Goal: Use online tool/utility: Utilize a website feature to perform a specific function

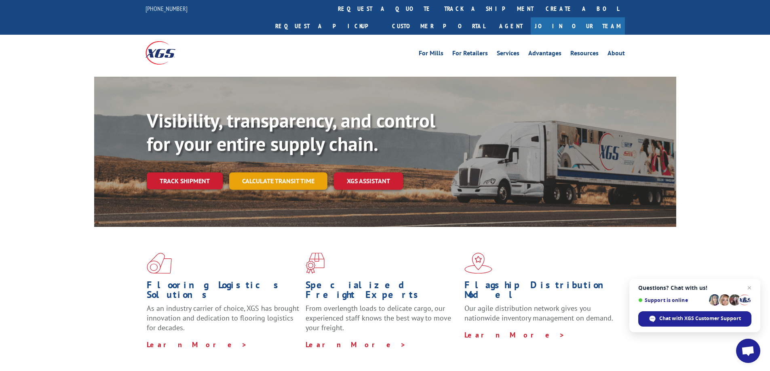
click at [301, 173] on link "Calculate transit time" at bounding box center [278, 181] width 98 height 17
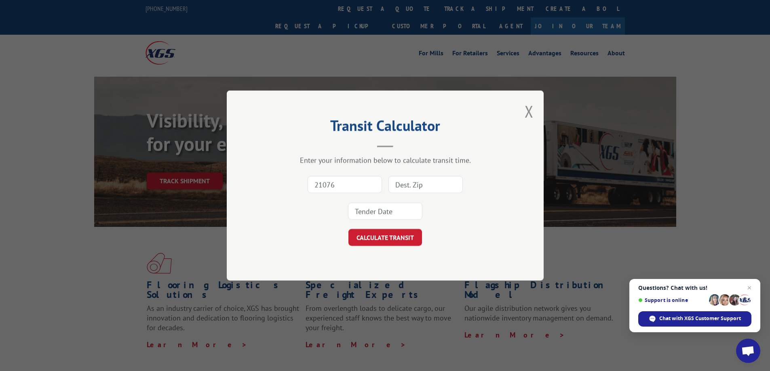
type input "21076"
type input "44904"
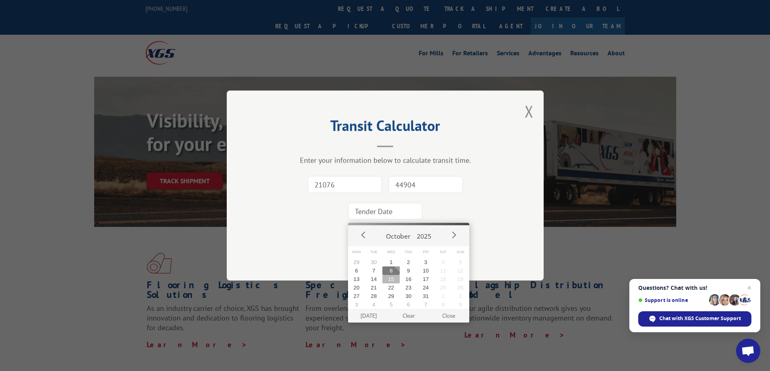
click at [392, 276] on button "15" at bounding box center [390, 279] width 17 height 8
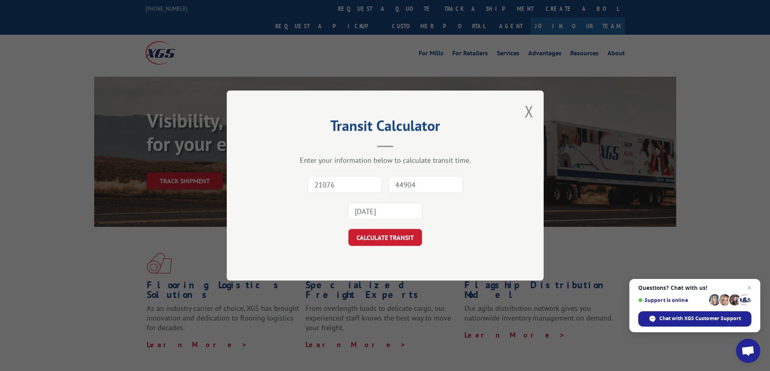
click at [384, 208] on input "[DATE]" at bounding box center [385, 211] width 74 height 17
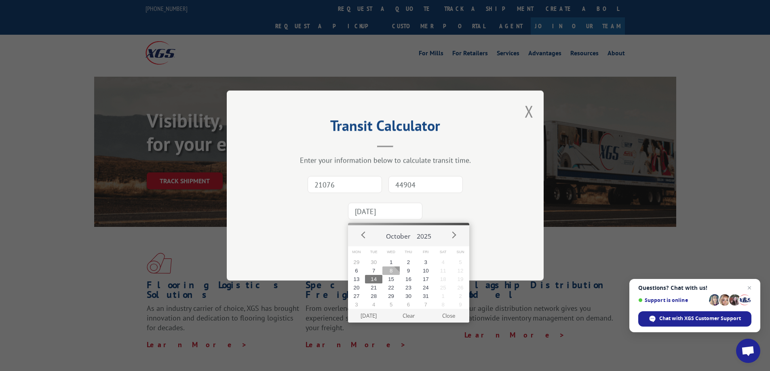
drag, startPoint x: 388, startPoint y: 267, endPoint x: 386, endPoint y: 259, distance: 7.6
click at [386, 267] on button "8" at bounding box center [390, 271] width 17 height 8
type input "[DATE]"
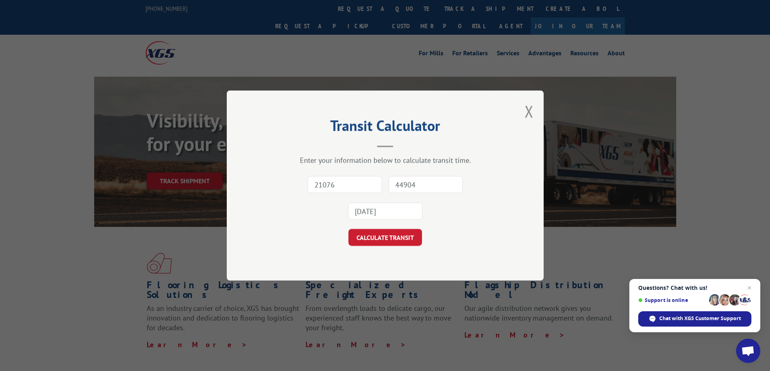
click at [386, 238] on button "CALCULATE TRANSIT" at bounding box center [385, 237] width 74 height 17
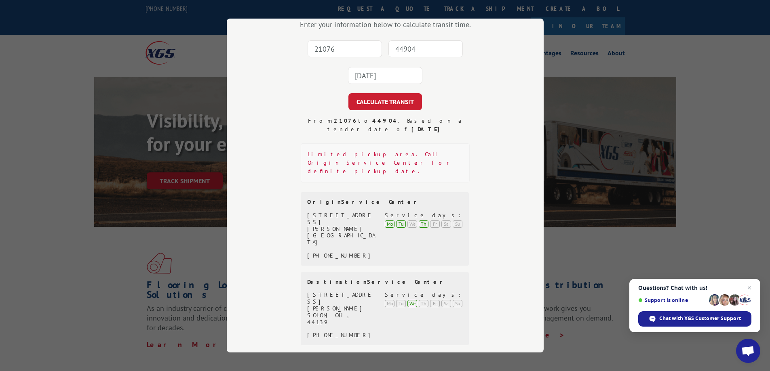
scroll to position [23, 0]
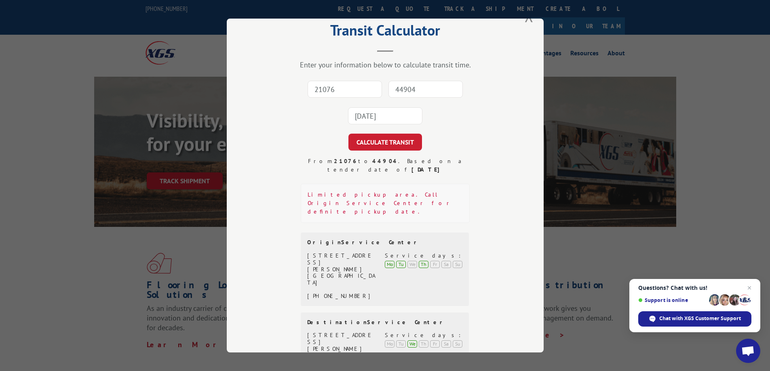
click at [348, 89] on input "21076" at bounding box center [345, 89] width 74 height 17
type input "21076"
click at [411, 87] on input "44904" at bounding box center [425, 89] width 74 height 17
type input "44904"
click at [389, 115] on input "[DATE]" at bounding box center [385, 116] width 74 height 17
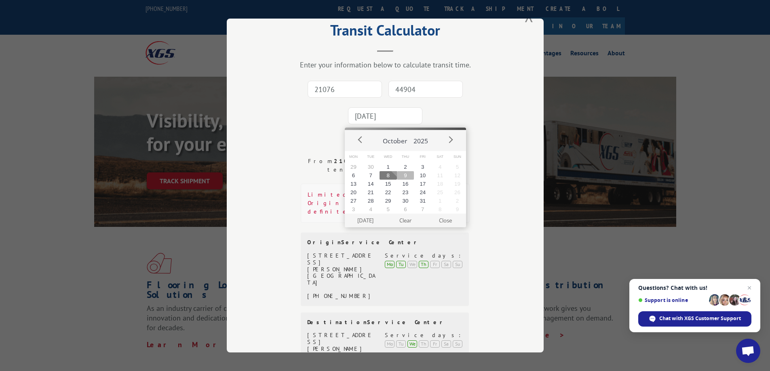
click at [404, 177] on button "9" at bounding box center [405, 175] width 17 height 8
type input "[DATE]"
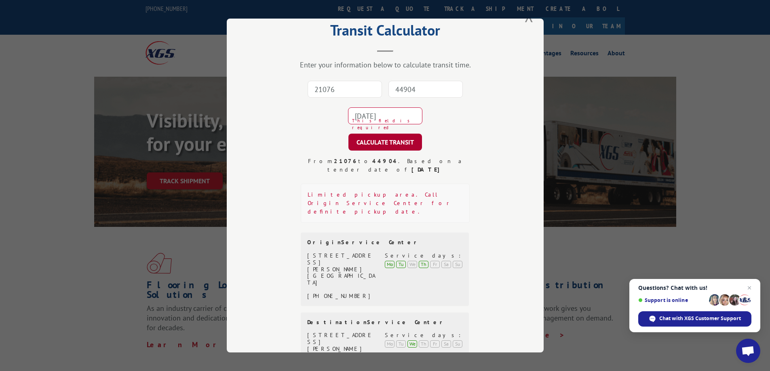
click at [382, 139] on button "CALCULATE TRANSIT" at bounding box center [385, 142] width 74 height 17
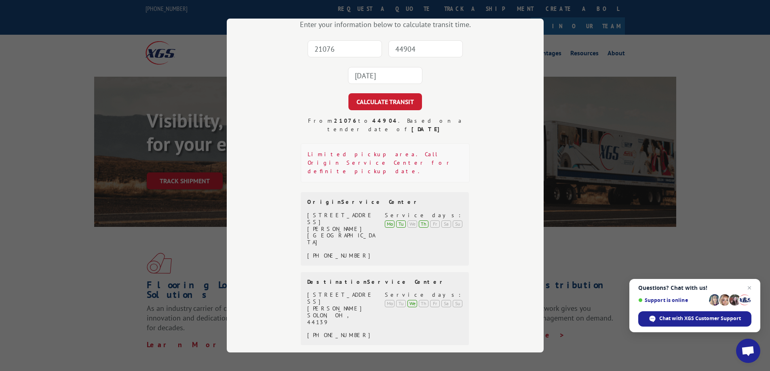
scroll to position [0, 0]
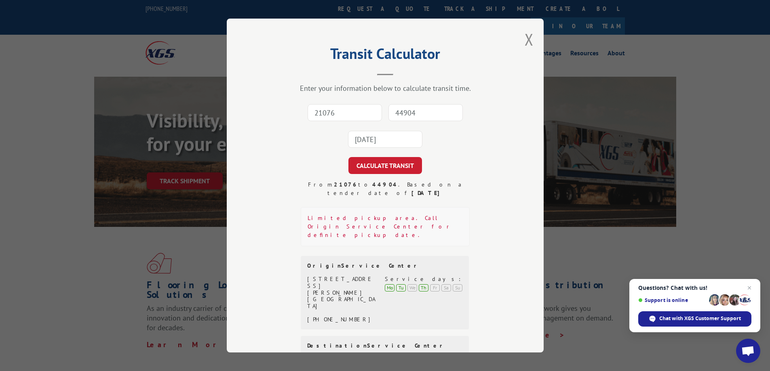
click at [344, 113] on input "21076" at bounding box center [345, 112] width 74 height 17
type input "21076"
click at [410, 114] on input "44904" at bounding box center [425, 112] width 74 height 17
type input "48906"
click at [380, 162] on button "CALCULATE TRANSIT" at bounding box center [385, 165] width 74 height 17
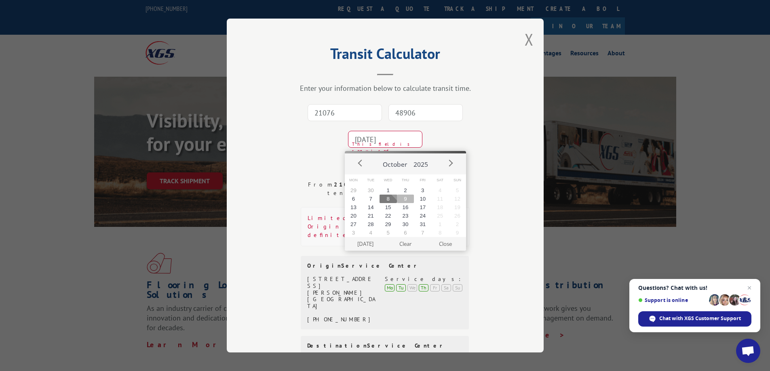
click at [405, 198] on button "9" at bounding box center [405, 199] width 17 height 8
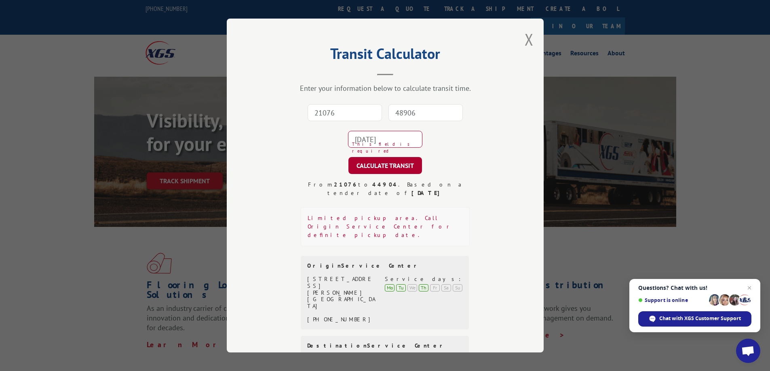
click at [396, 164] on button "CALCULATE TRANSIT" at bounding box center [385, 165] width 74 height 17
